Goal: Information Seeking & Learning: Learn about a topic

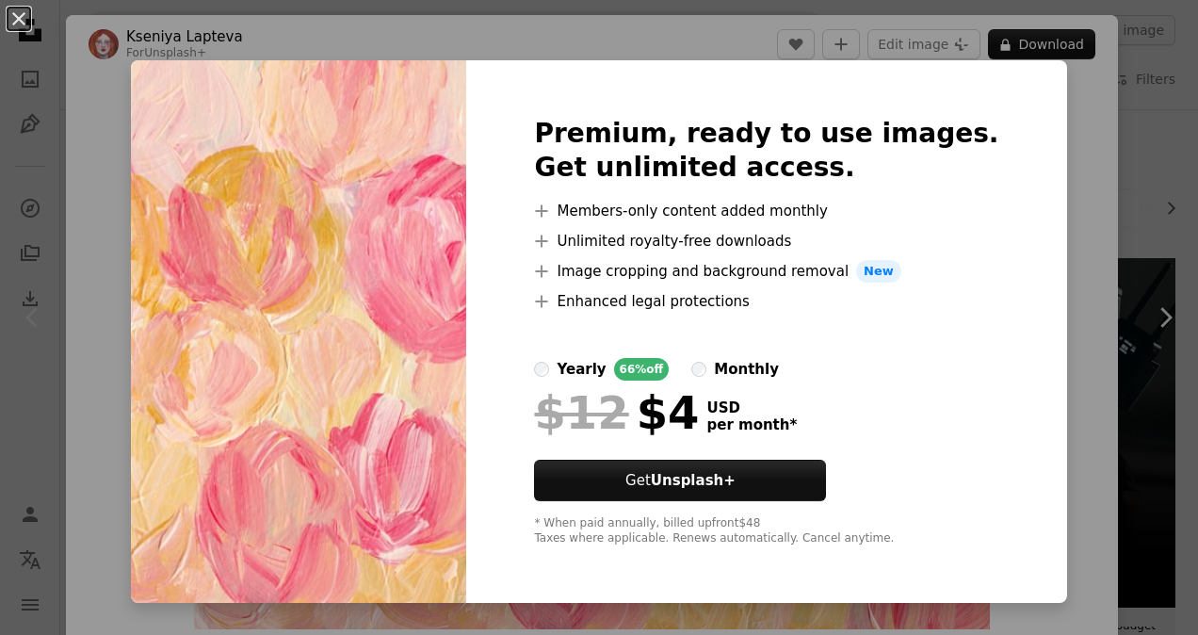
click at [1032, 224] on div "An X shape Premium, ready to use images. Get unlimited access. A plus sign Memb…" at bounding box center [599, 317] width 1198 height 635
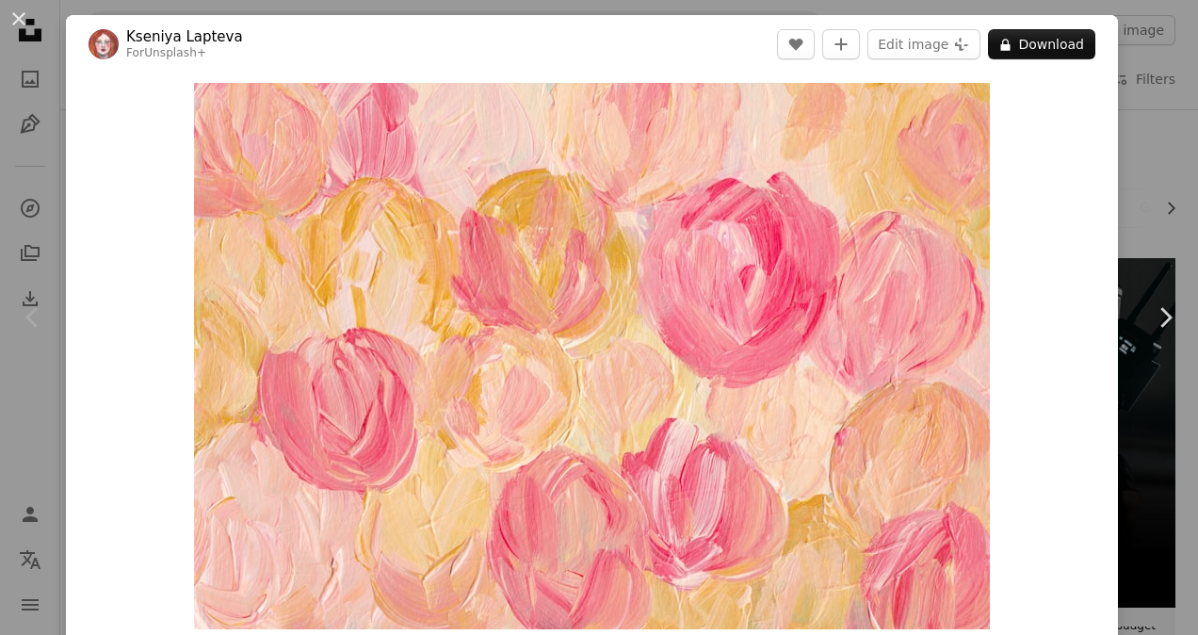
click at [1129, 127] on div "An X shape Chevron left Chevron right [PERSON_NAME] For Unsplash+ A heart A plu…" at bounding box center [599, 317] width 1198 height 635
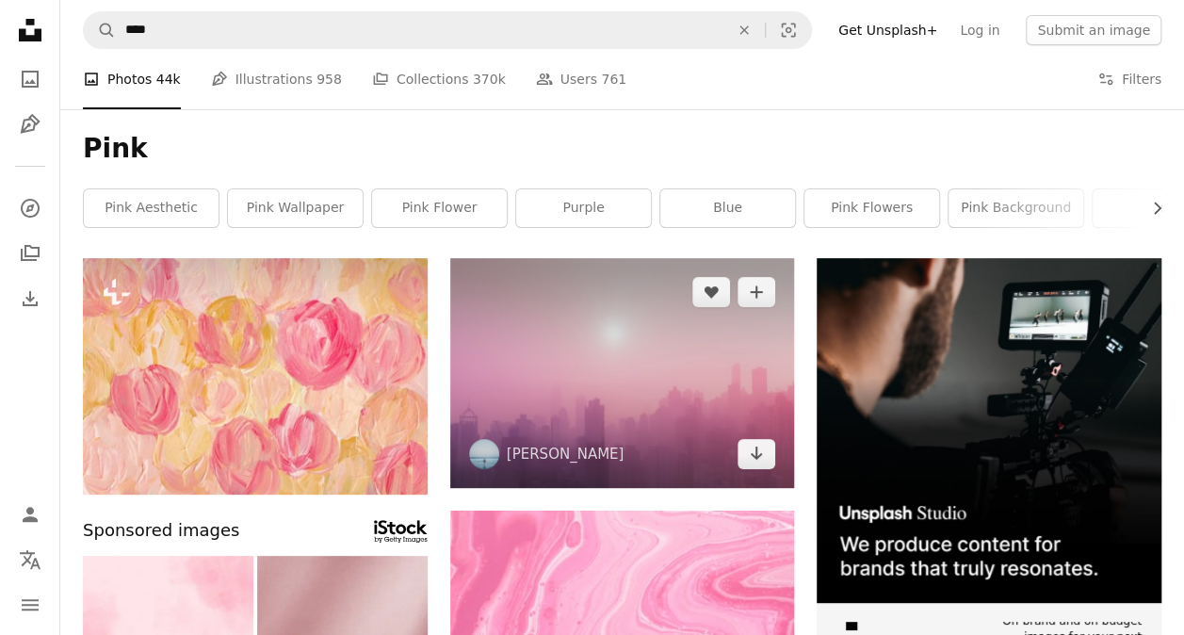
click at [791, 337] on img at bounding box center [622, 373] width 345 height 230
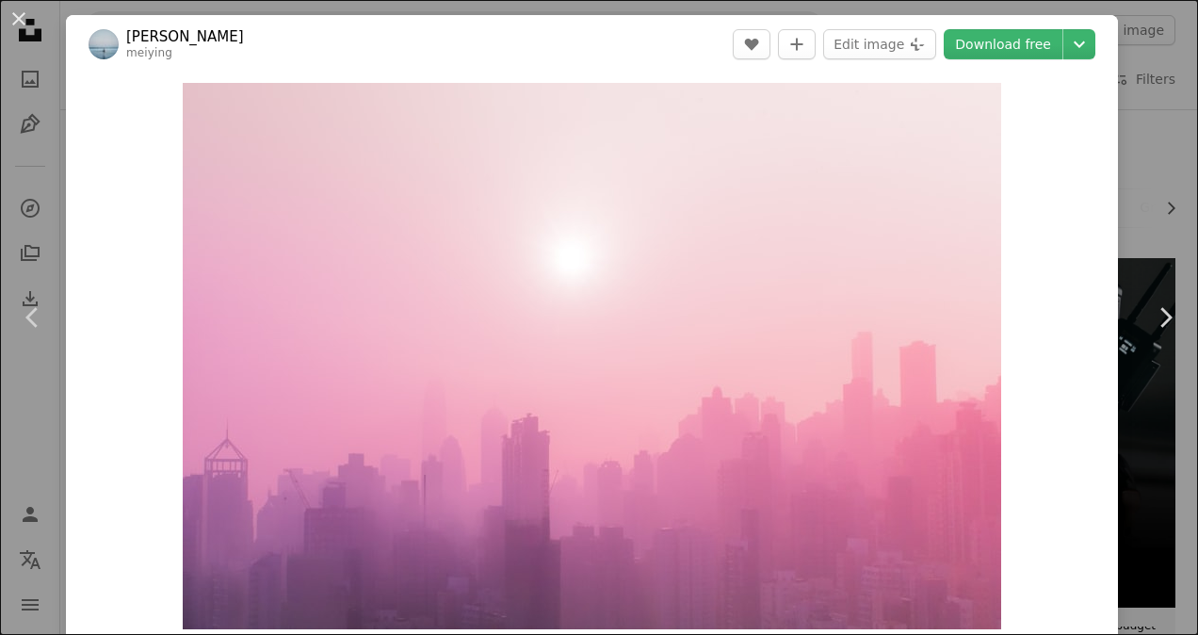
click at [1125, 139] on div "An X shape Chevron left Chevron right [PERSON_NAME] [PERSON_NAME] A heart A plu…" at bounding box center [599, 317] width 1198 height 635
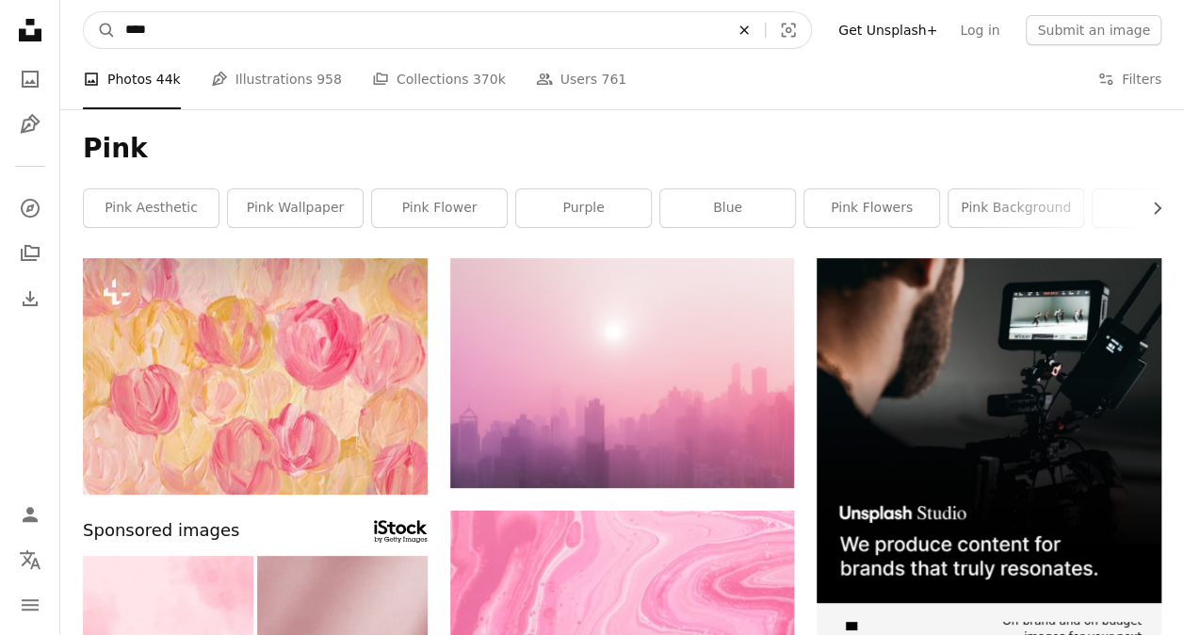
click at [765, 24] on icon "An X shape" at bounding box center [743, 30] width 41 height 15
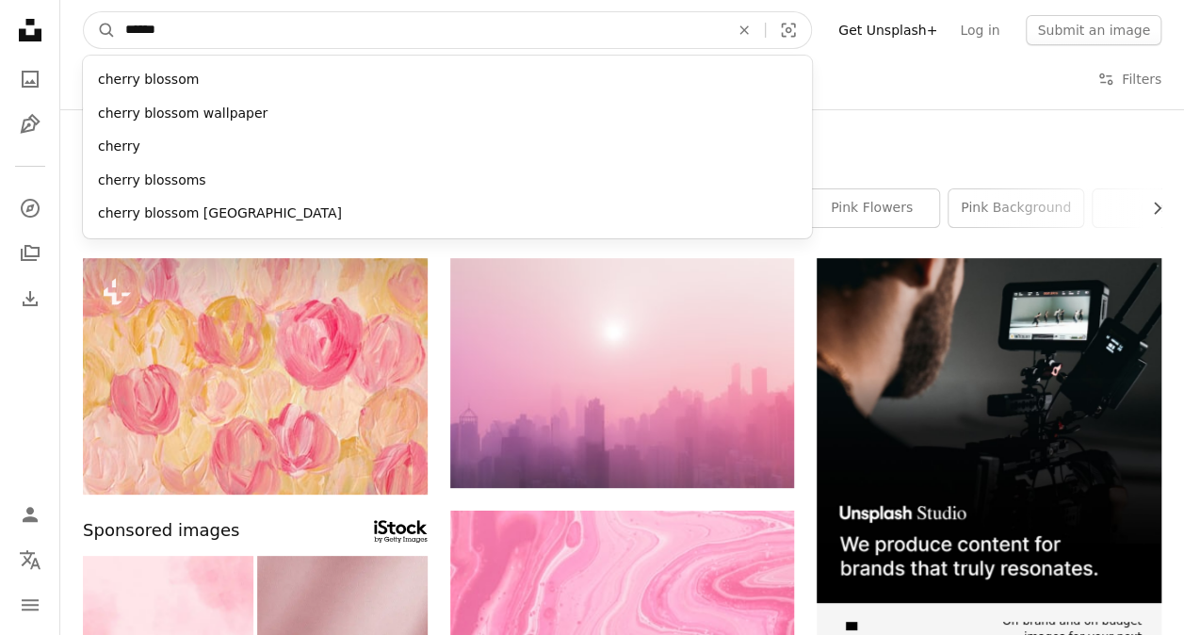
type input "******"
click at [84, 12] on button "A magnifying glass" at bounding box center [100, 30] width 32 height 36
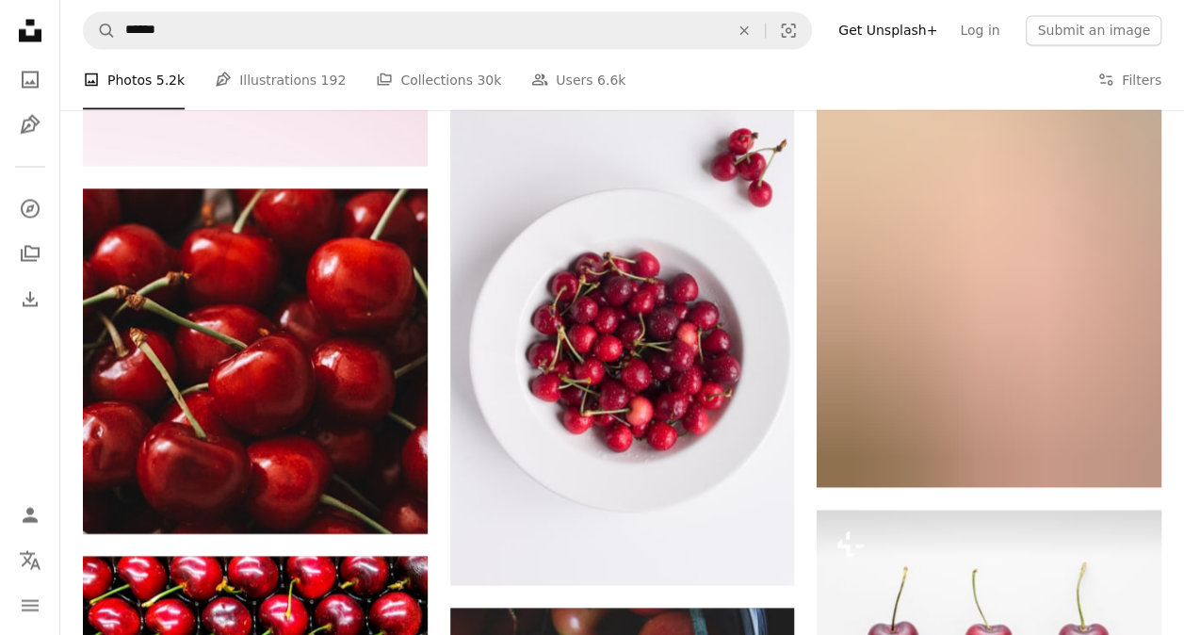
scroll to position [4893, 0]
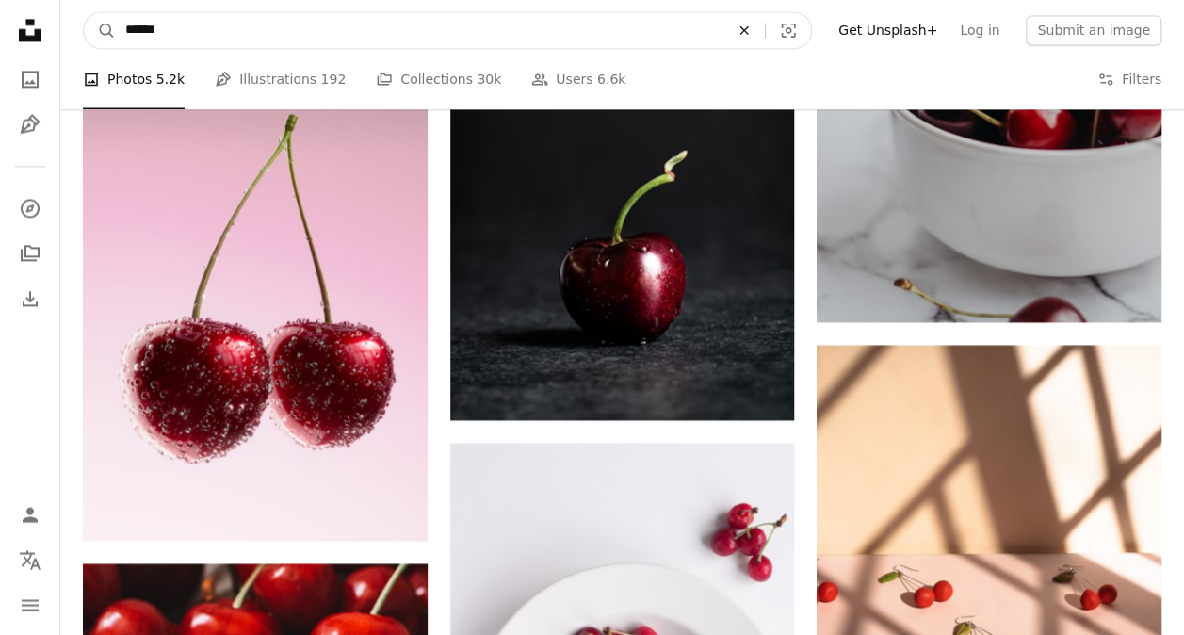
click at [765, 40] on button "An X shape" at bounding box center [743, 30] width 41 height 36
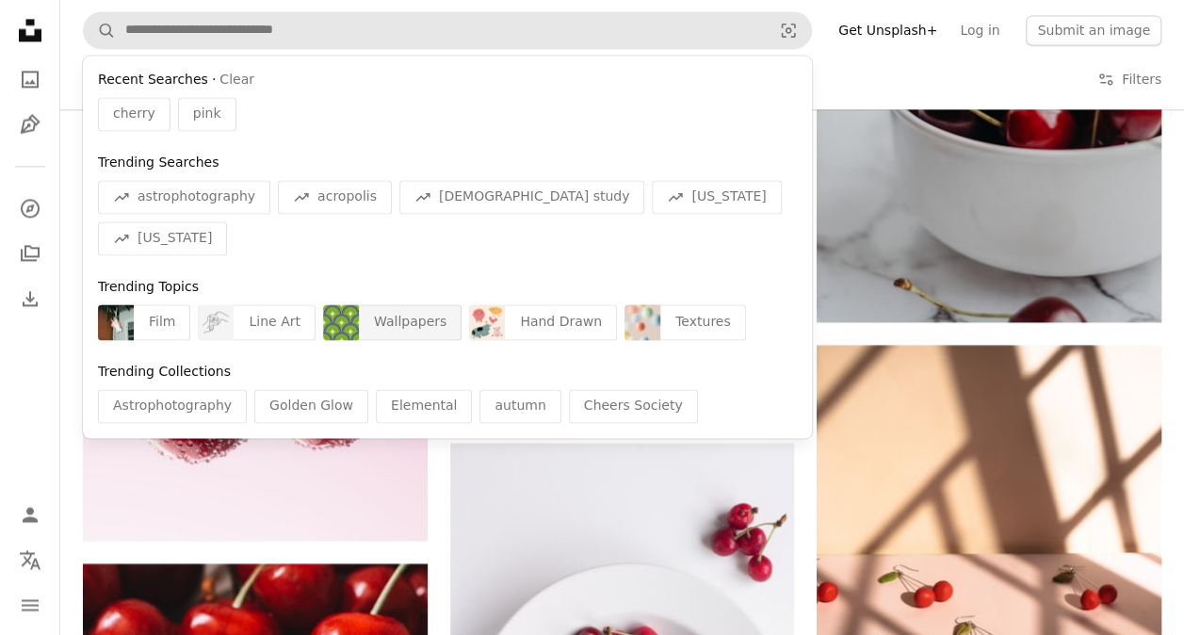
click at [392, 304] on div "Wallpapers" at bounding box center [410, 322] width 103 height 36
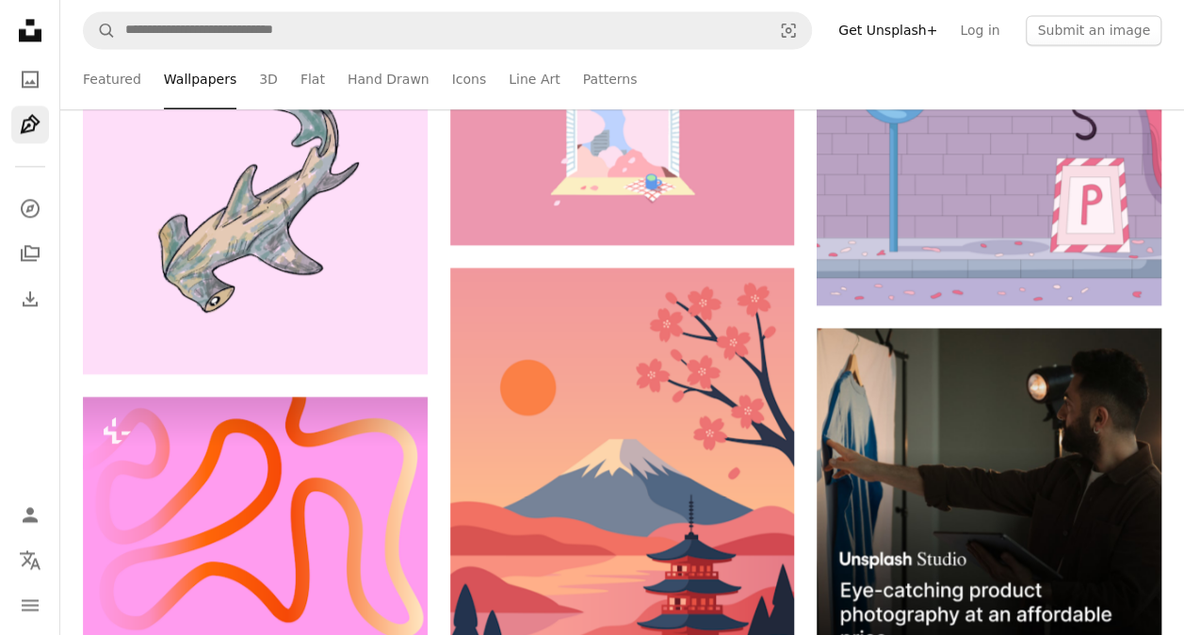
scroll to position [5155, 0]
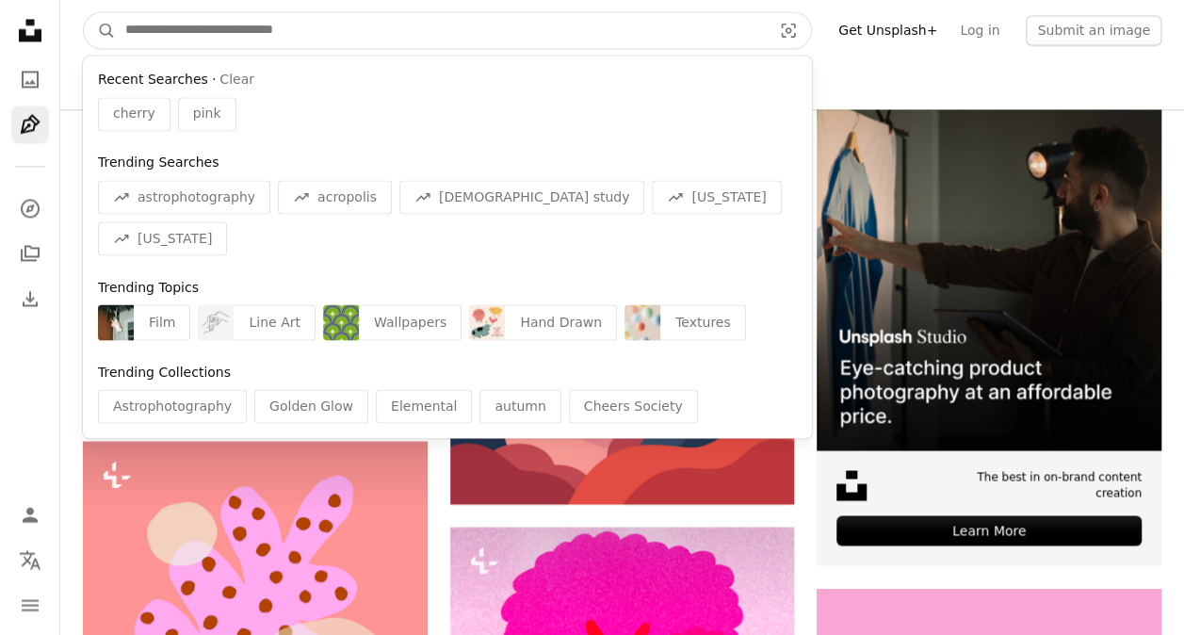
click at [733, 23] on input "Find visuals sitewide" at bounding box center [441, 30] width 650 height 36
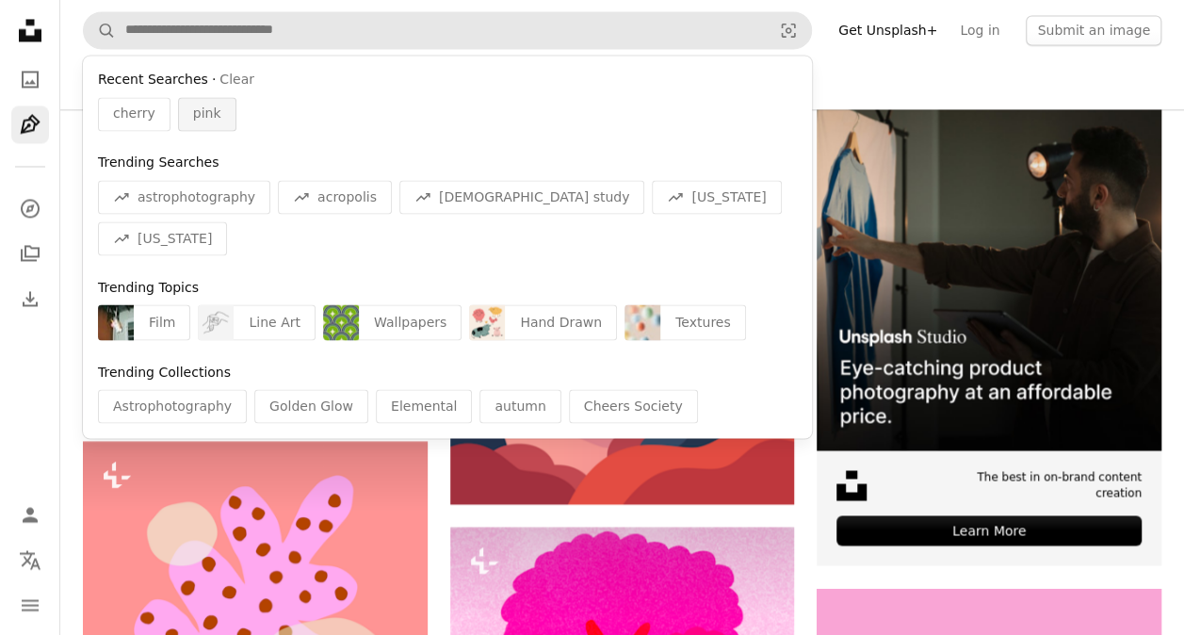
click at [206, 113] on span "pink" at bounding box center [207, 114] width 28 height 19
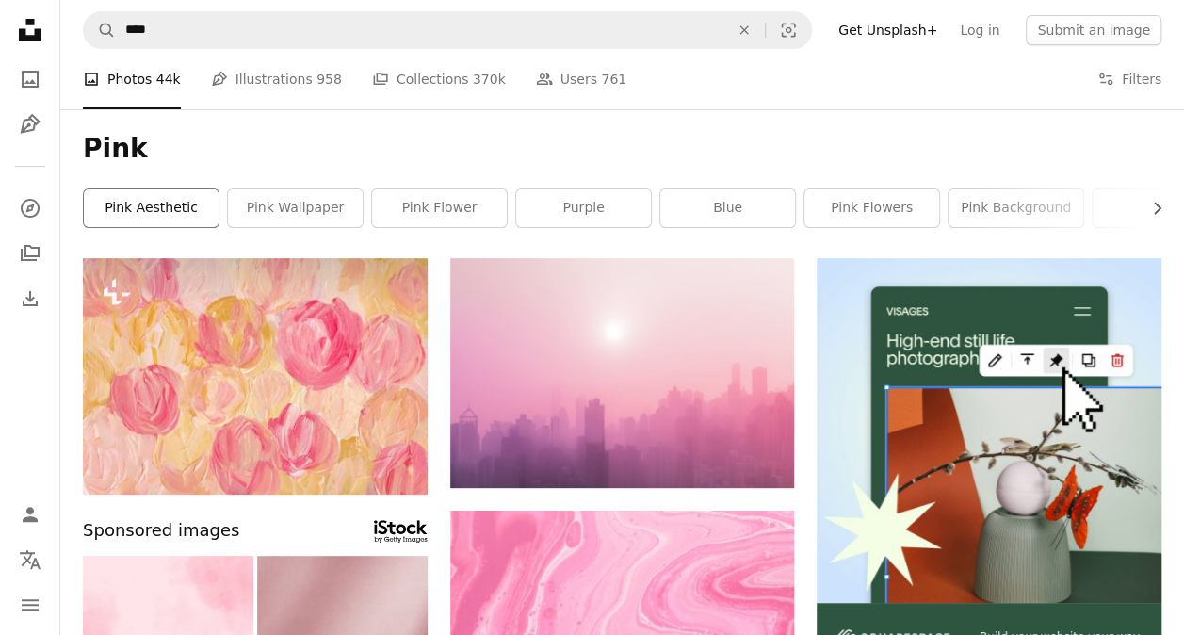
click at [198, 213] on link "pink aesthetic" at bounding box center [151, 208] width 135 height 38
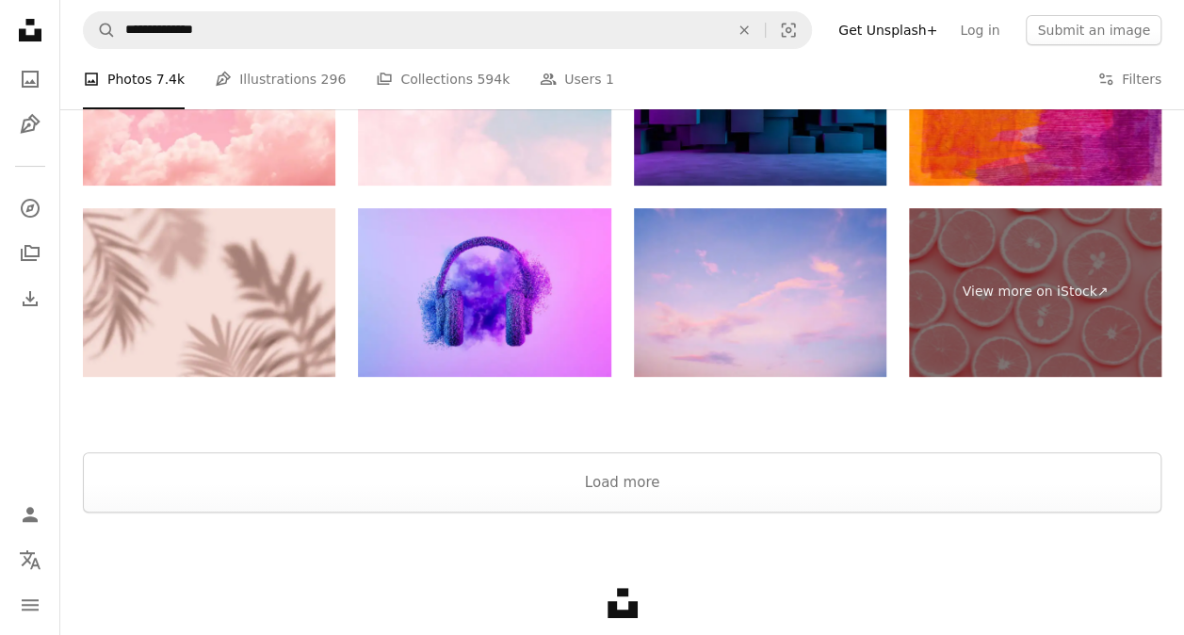
scroll to position [3705, 0]
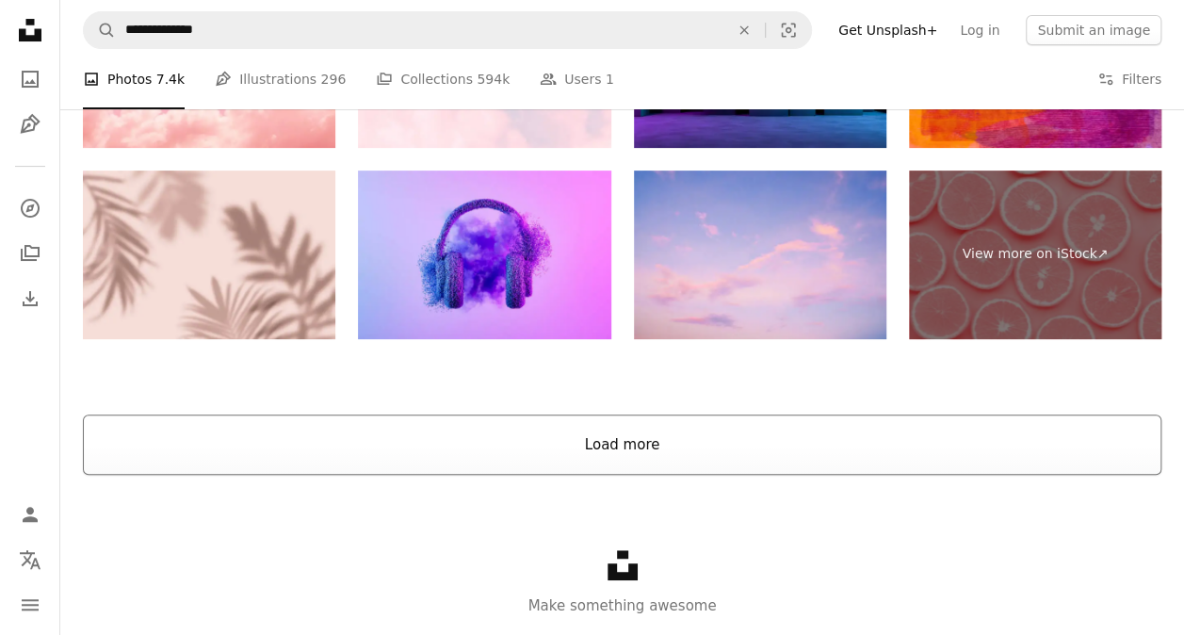
click at [958, 446] on button "Load more" at bounding box center [622, 444] width 1079 height 60
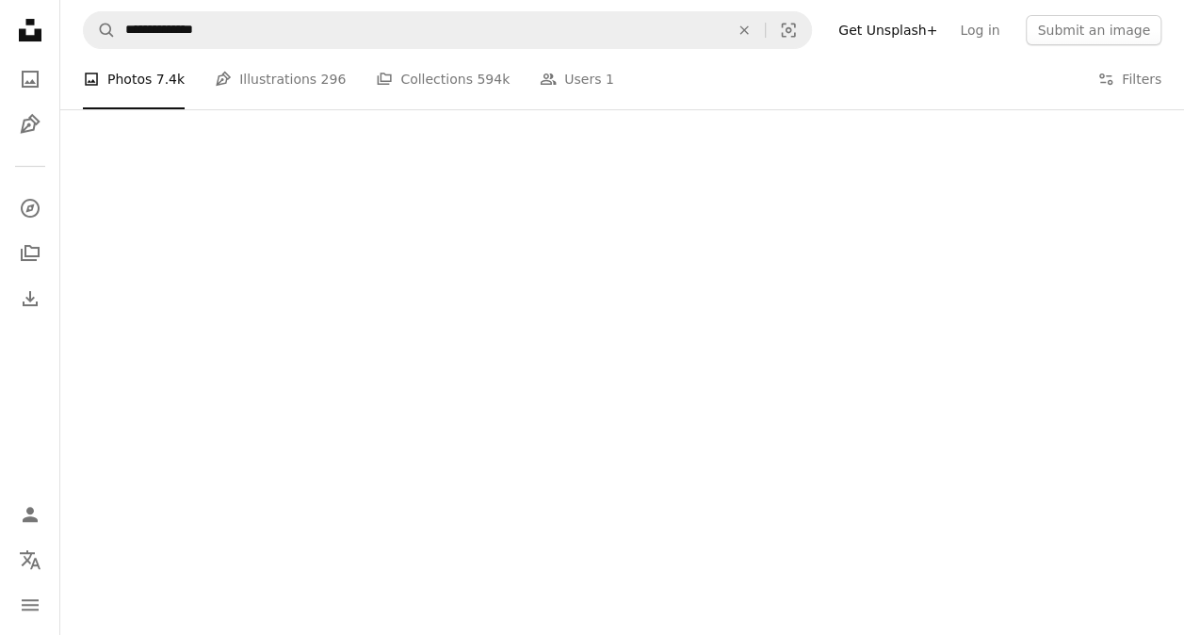
scroll to position [3165, 0]
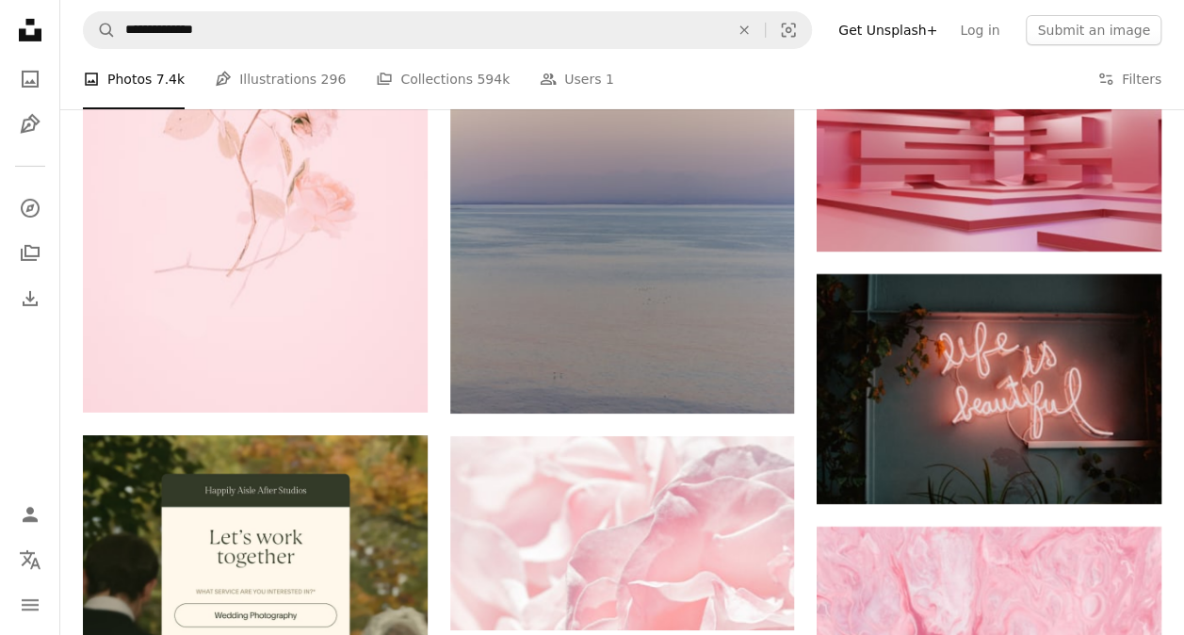
click at [1184, 620] on html "**********" at bounding box center [592, 40] width 1184 height 6411
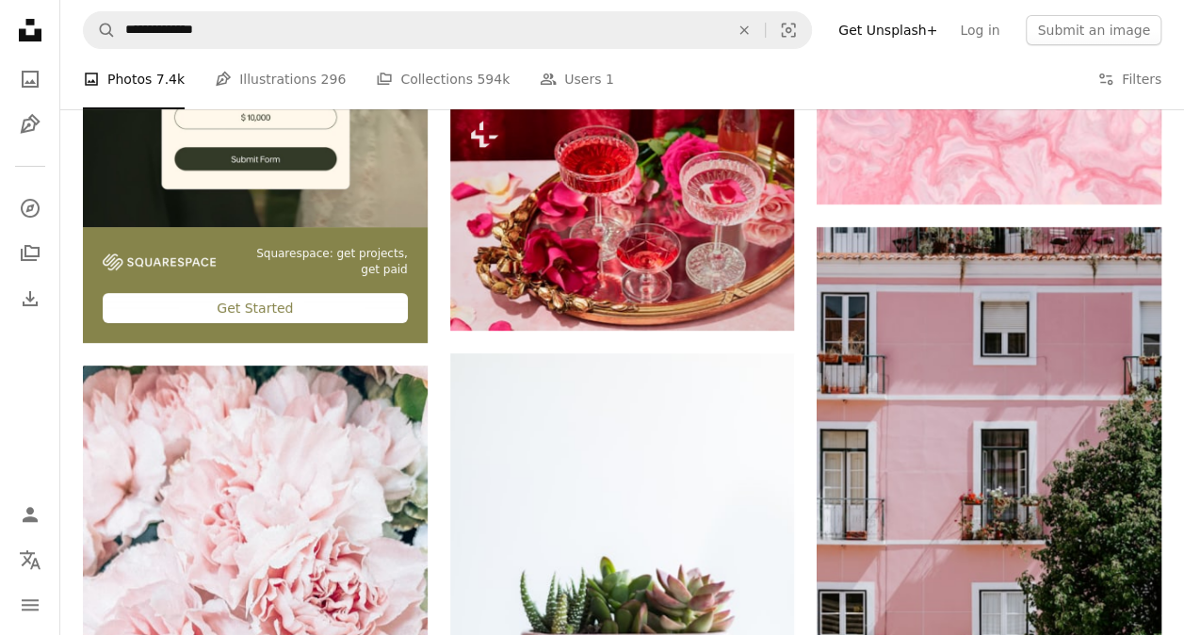
scroll to position [3806, 0]
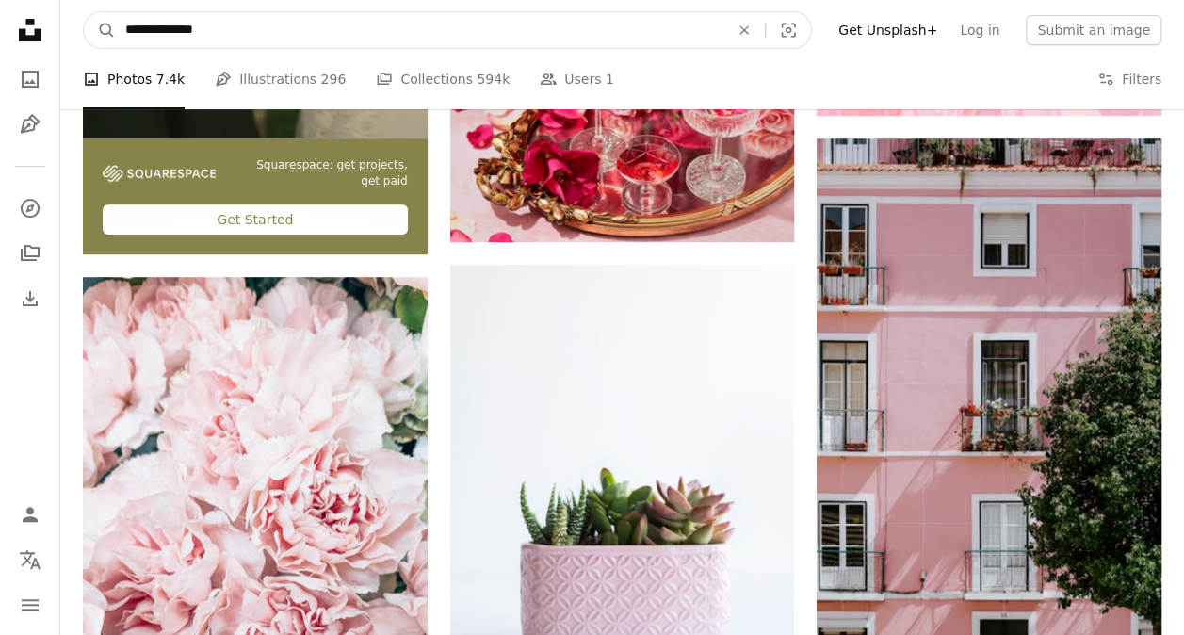
click at [259, 42] on input "**********" at bounding box center [420, 30] width 608 height 36
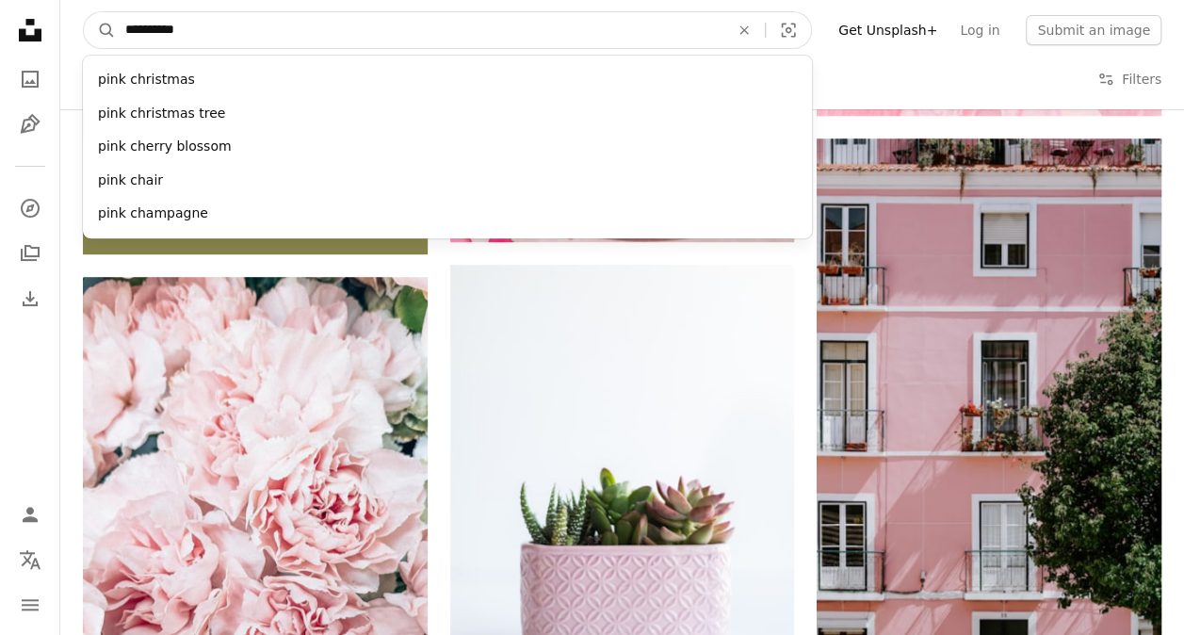
type input "**********"
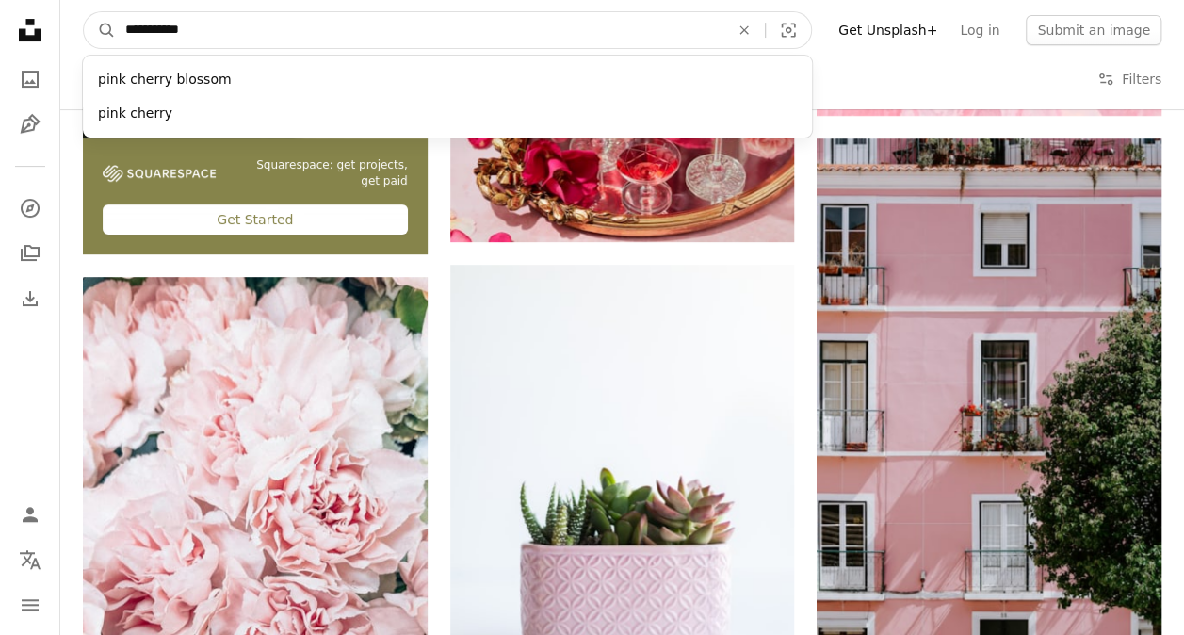
click button "A magnifying glass" at bounding box center [100, 30] width 32 height 36
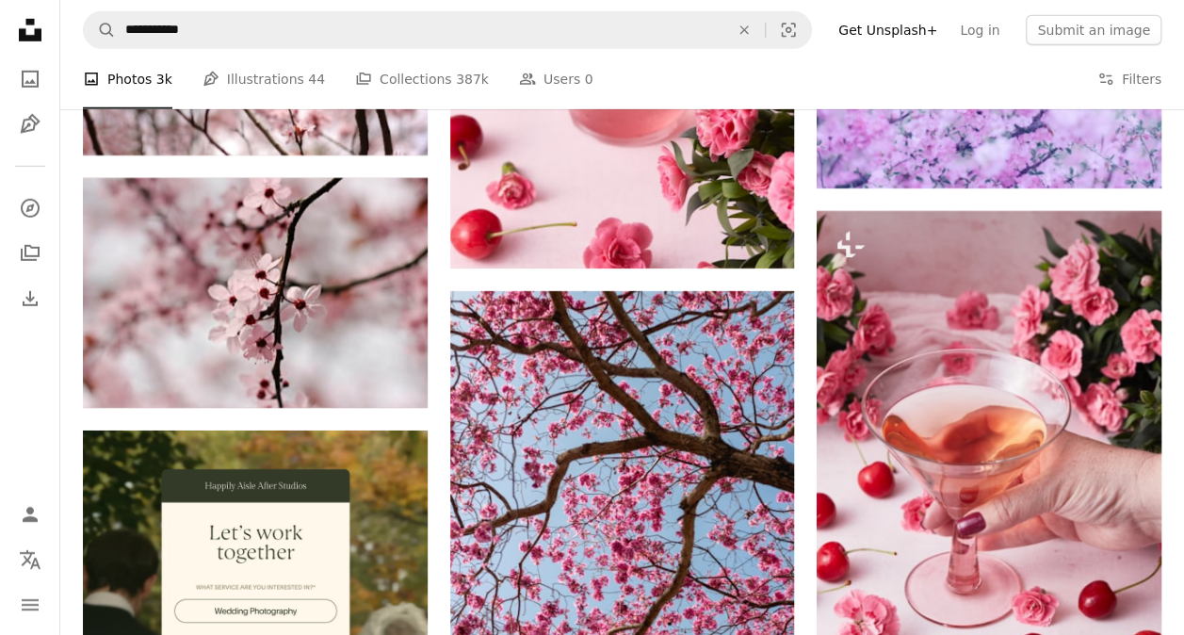
scroll to position [2977, 0]
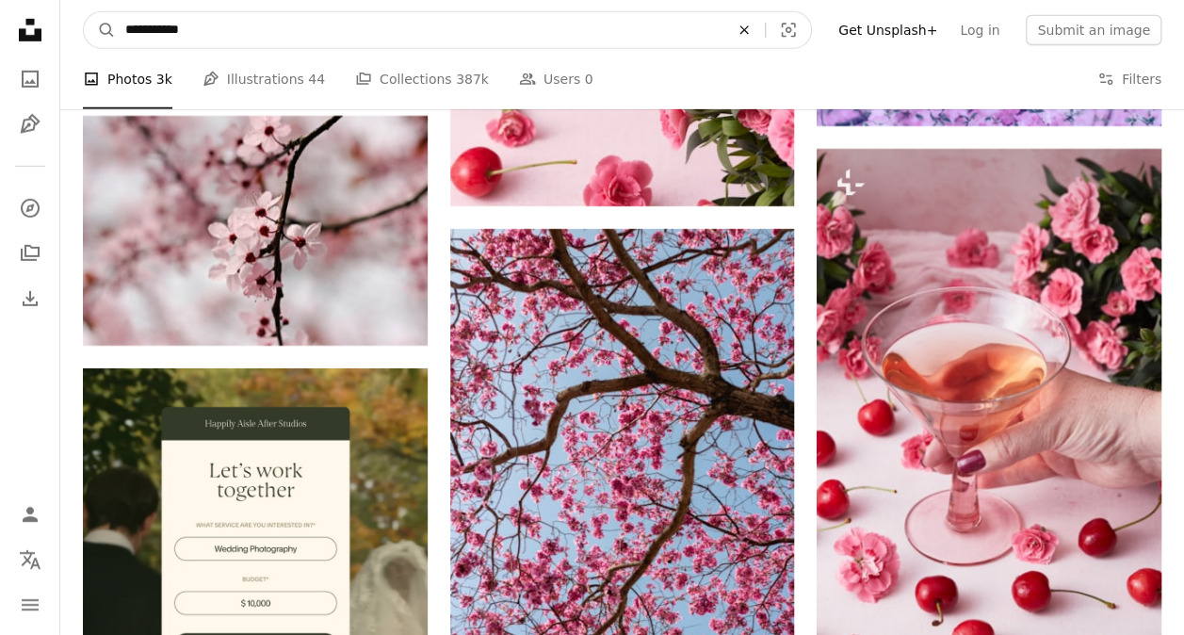
click at [765, 40] on button "An X shape" at bounding box center [743, 30] width 41 height 36
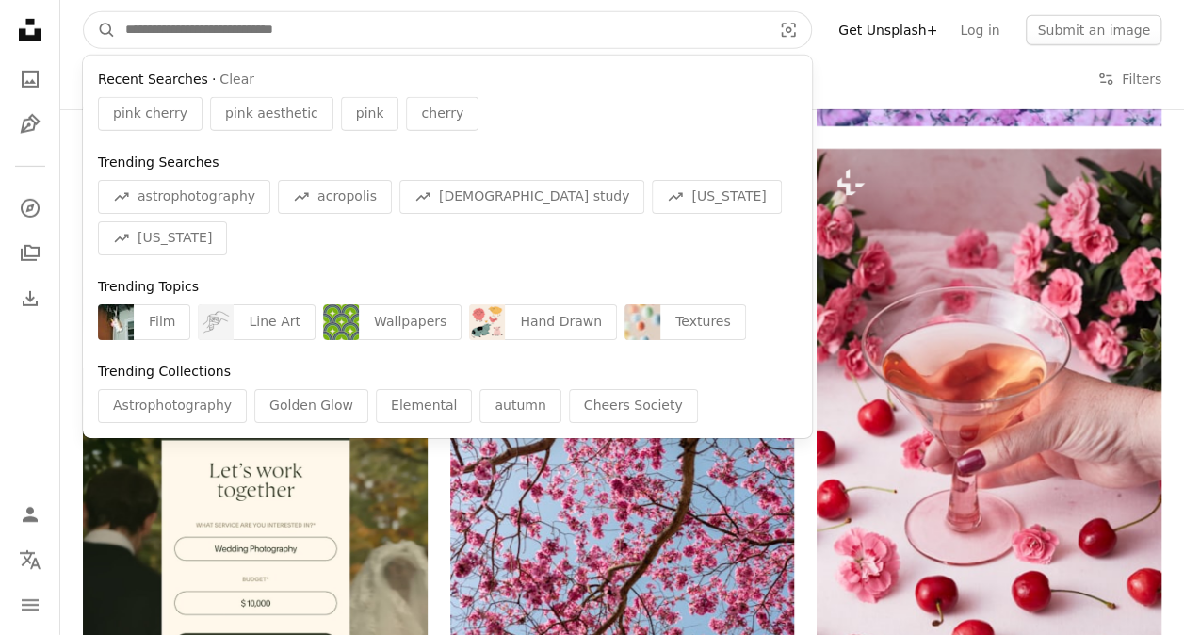
click at [552, 31] on input "Find visuals sitewide" at bounding box center [441, 30] width 650 height 36
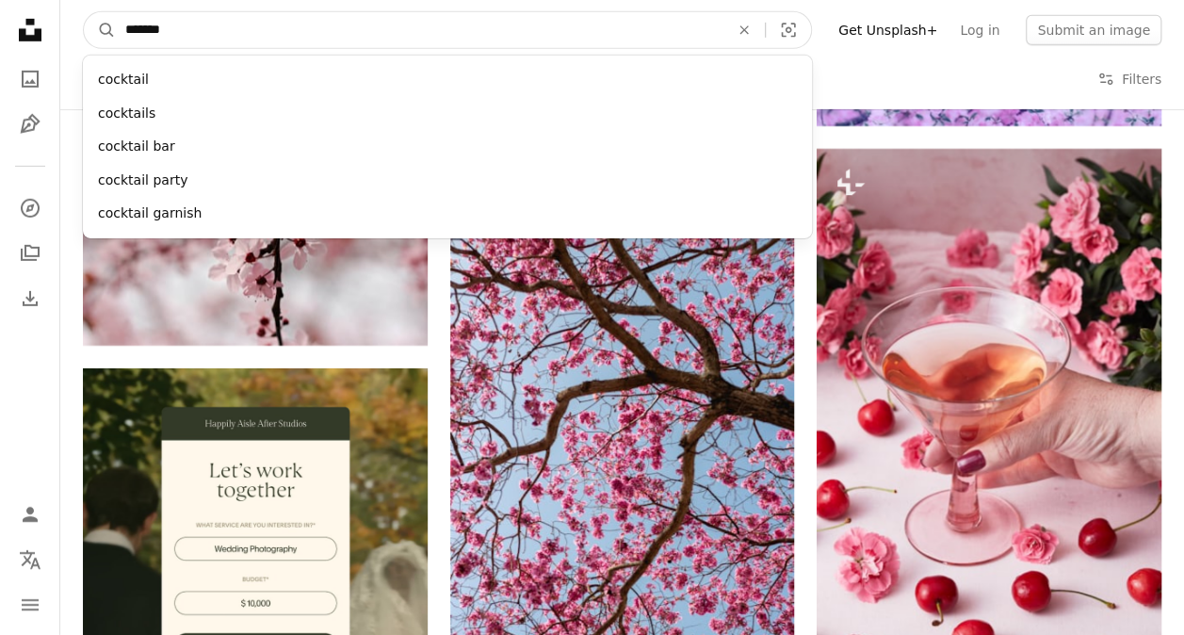
type input "********"
click button "A magnifying glass" at bounding box center [100, 30] width 32 height 36
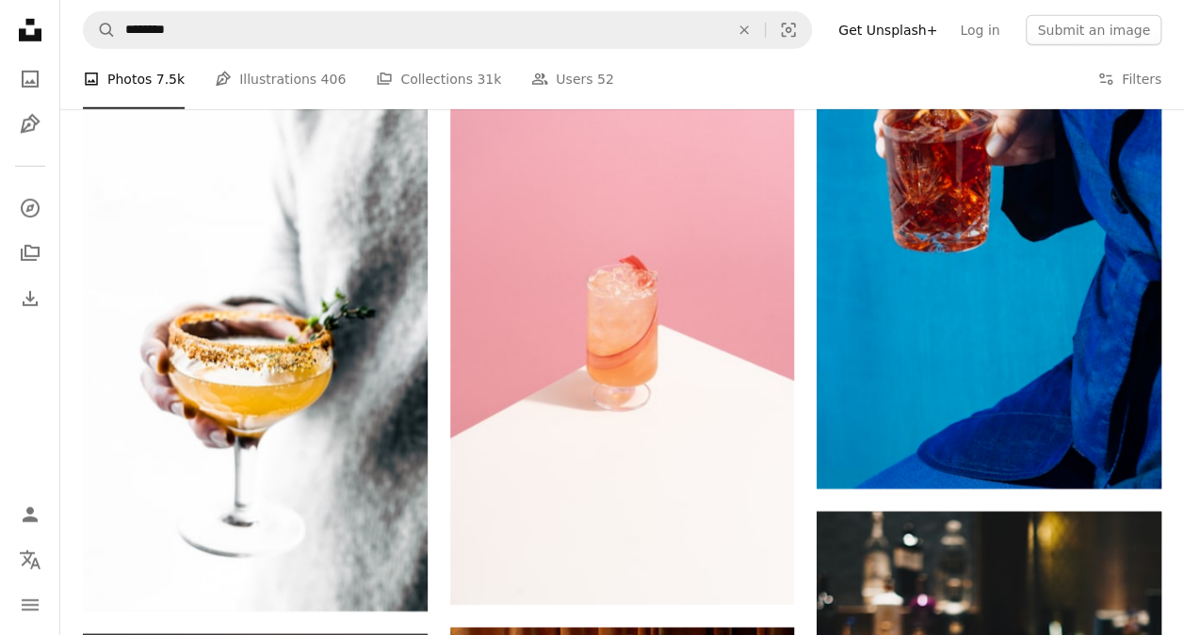
scroll to position [6458, 0]
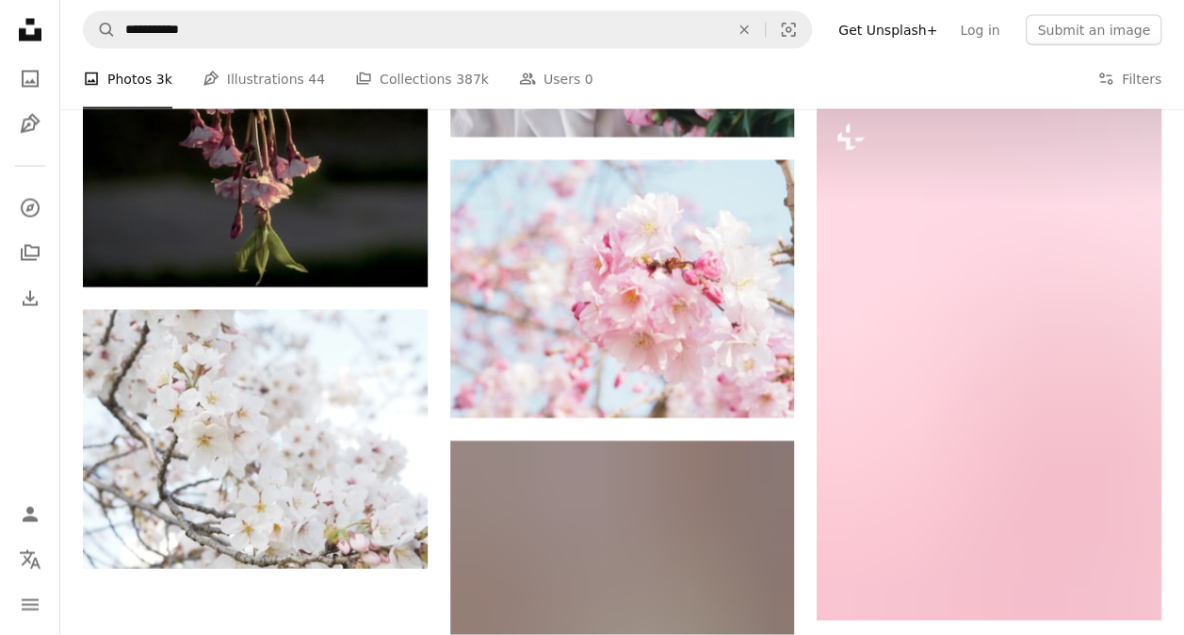
scroll to position [2977, 0]
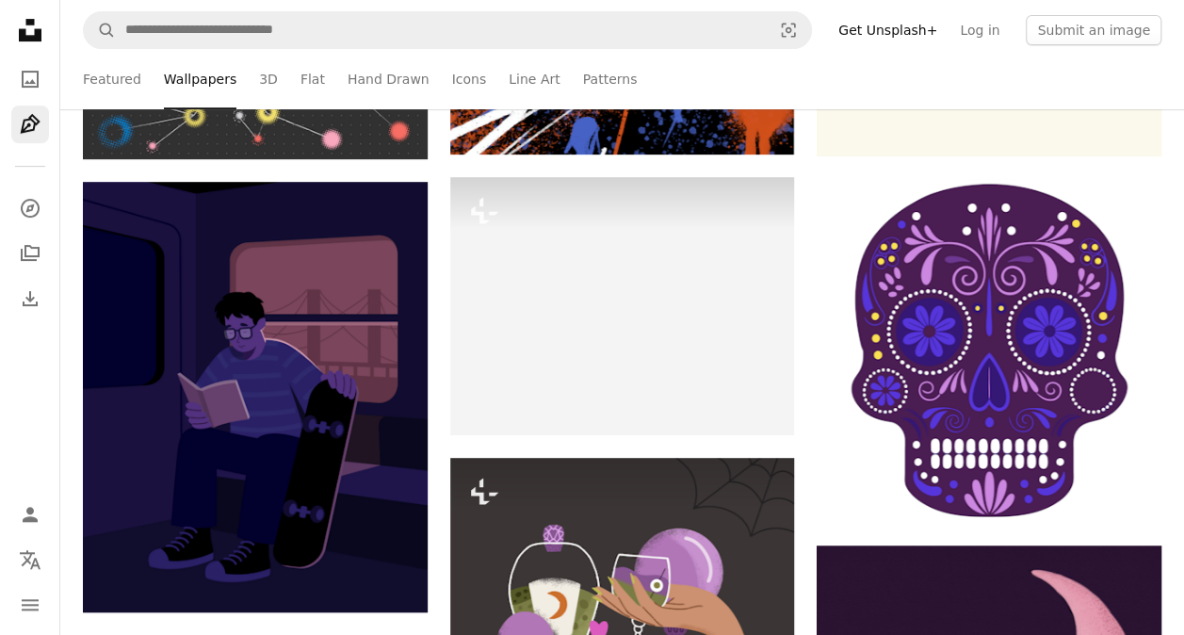
scroll to position [14600, 0]
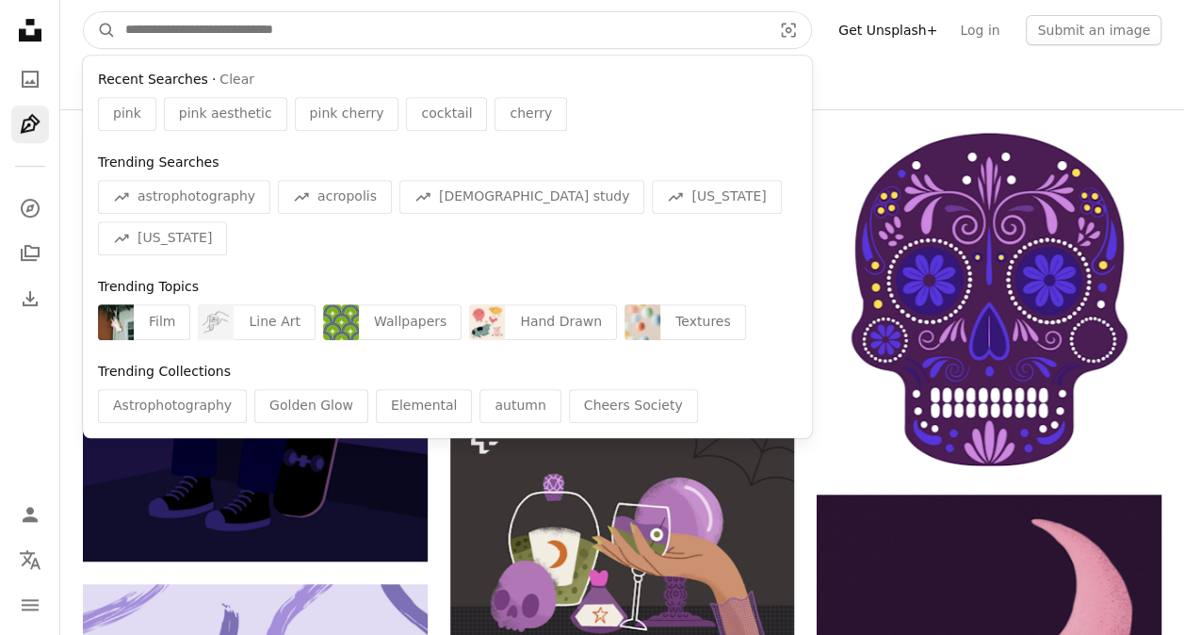
click at [729, 13] on input "Find visuals sitewide" at bounding box center [441, 30] width 650 height 36
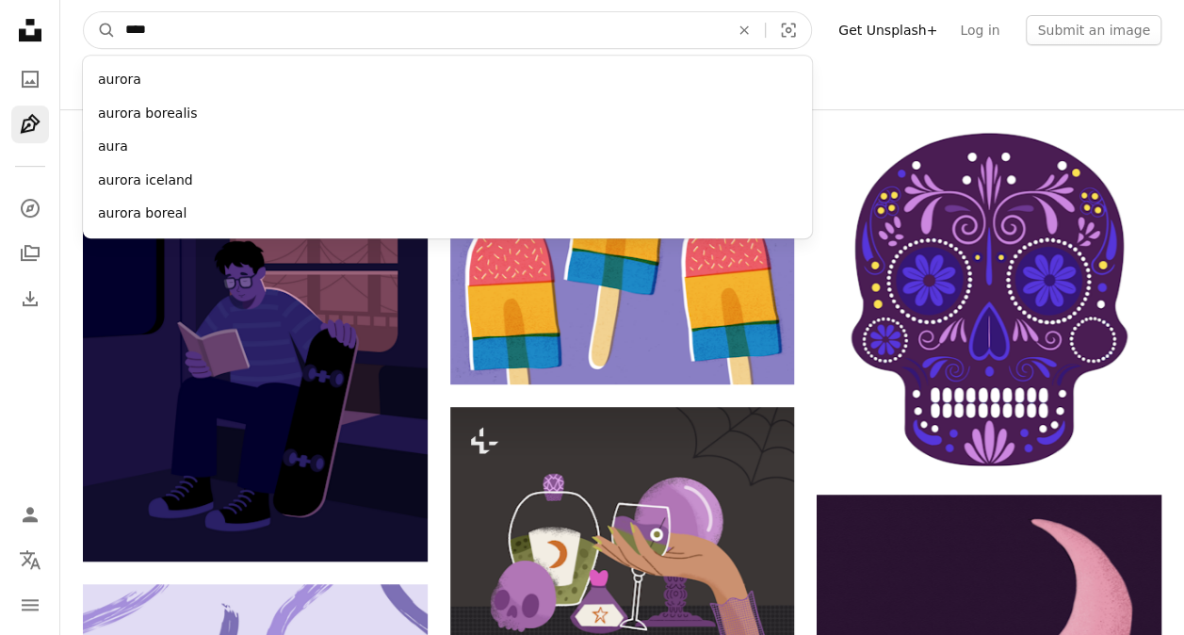
type input "****"
click at [84, 12] on button "A magnifying glass" at bounding box center [100, 30] width 32 height 36
